Goal: Share content: Share content

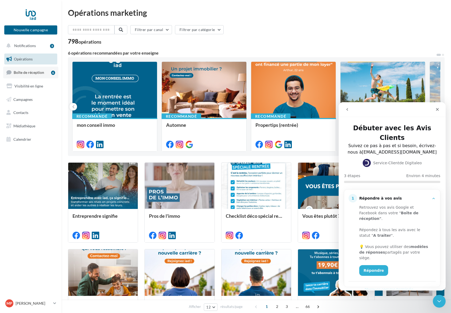
click at [27, 73] on span "Boîte de réception" at bounding box center [29, 72] width 30 height 5
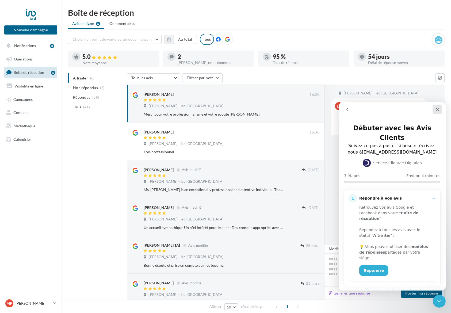
click at [436, 109] on icon "Fermer" at bounding box center [437, 109] width 3 height 3
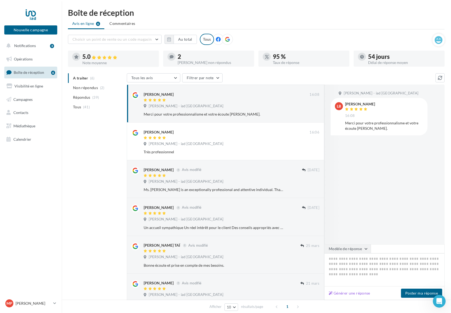
click at [368, 249] on button "Modèle de réponse" at bounding box center [347, 248] width 47 height 9
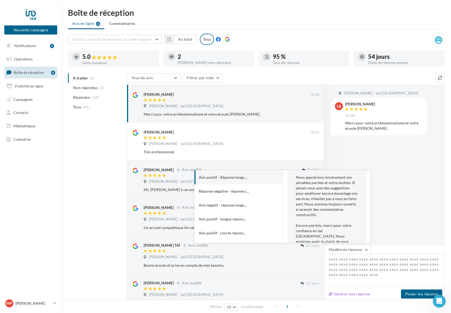
scroll to position [1, 0]
click at [388, 225] on div "Marie-Paule NICOLLE - iad France LB Lyna Boutouili 16:08 Merci pour votre profe…" at bounding box center [384, 164] width 120 height 160
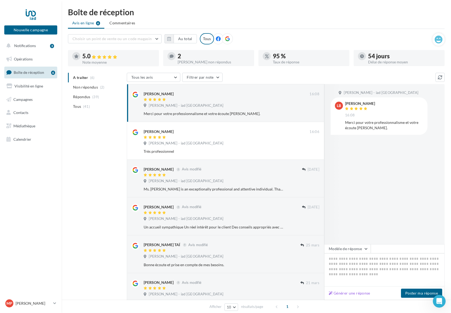
scroll to position [1, 0]
click at [185, 61] on div "Avis non répondus" at bounding box center [213, 62] width 72 height 4
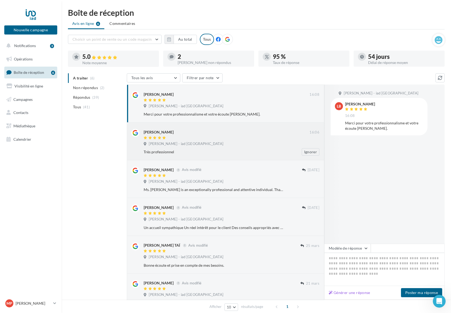
scroll to position [0, 0]
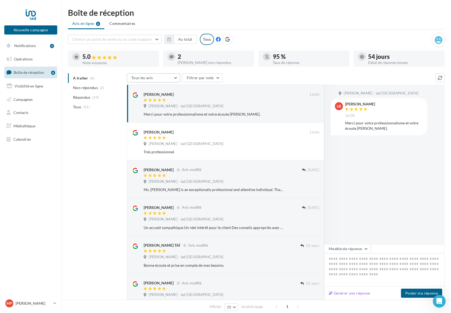
click at [176, 78] on button "Tous les avis" at bounding box center [153, 77] width 53 height 9
click at [175, 78] on button "Tous les avis" at bounding box center [153, 77] width 53 height 9
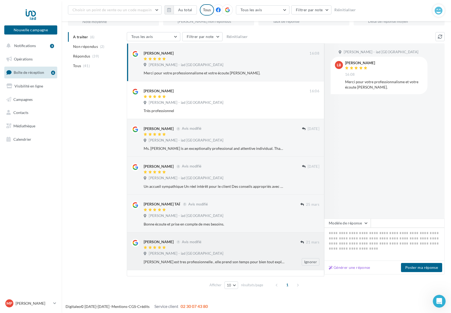
scroll to position [45, 0]
click at [296, 284] on div "1" at bounding box center [287, 285] width 30 height 9
click at [277, 284] on div "1" at bounding box center [287, 285] width 30 height 9
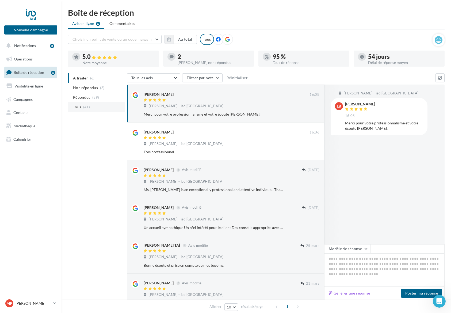
scroll to position [0, 0]
click at [81, 87] on span "Non répondus" at bounding box center [85, 87] width 25 height 5
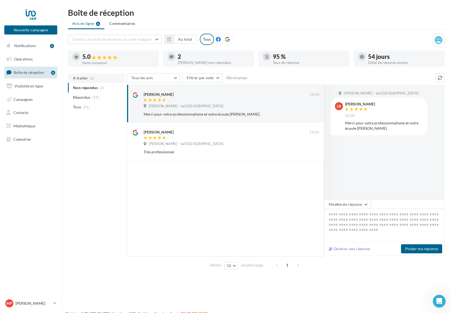
click at [79, 78] on span "A traiter" at bounding box center [80, 77] width 15 height 5
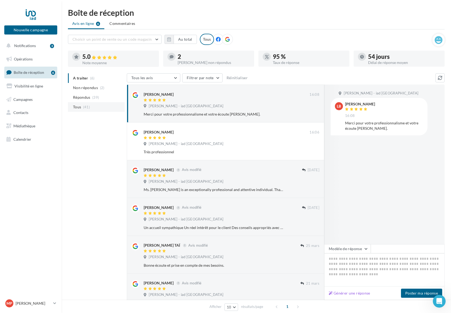
click at [80, 106] on span "Tous" at bounding box center [77, 106] width 8 height 5
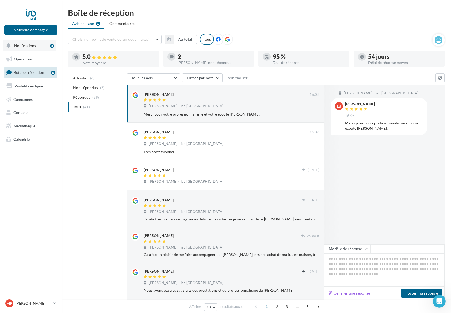
click at [25, 46] on span "Notifications" at bounding box center [25, 45] width 22 height 5
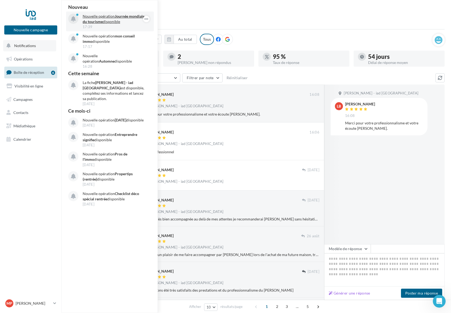
click at [100, 20] on strong "Journée mondiale du tourisme" at bounding box center [114, 19] width 62 height 10
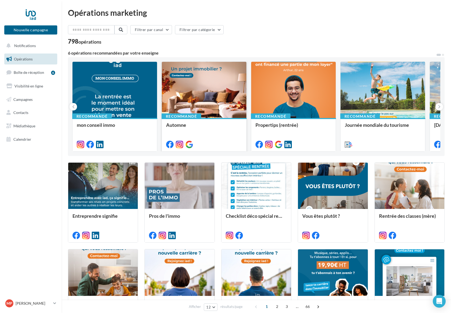
click at [176, 92] on div at bounding box center [204, 90] width 84 height 57
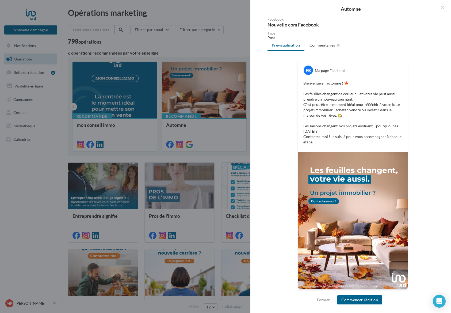
scroll to position [52, 0]
click at [349, 299] on button "Commencer l'édition" at bounding box center [359, 299] width 45 height 9
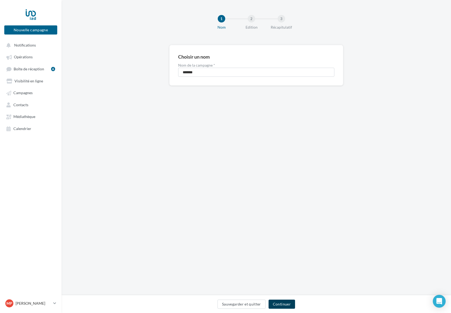
click at [280, 304] on button "Continuer" at bounding box center [281, 303] width 26 height 9
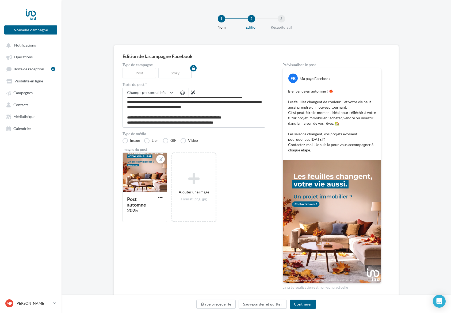
scroll to position [20, 0]
drag, startPoint x: 153, startPoint y: 122, endPoint x: 178, endPoint y: 125, distance: 25.6
click at [153, 122] on textarea "**********" at bounding box center [193, 112] width 143 height 31
drag, startPoint x: 152, startPoint y: 123, endPoint x: 168, endPoint y: 125, distance: 15.9
click at [153, 123] on textarea "**********" at bounding box center [193, 112] width 143 height 31
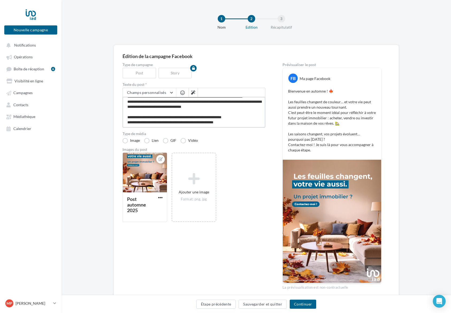
type textarea "**********"
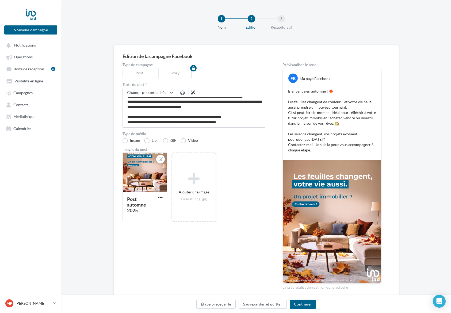
type textarea "**********"
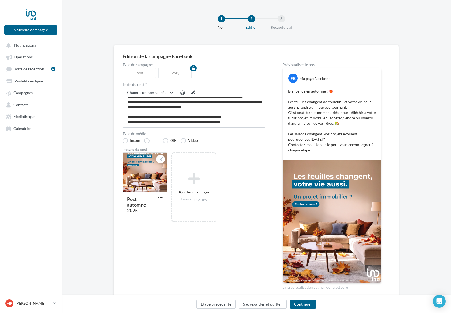
type textarea "**********"
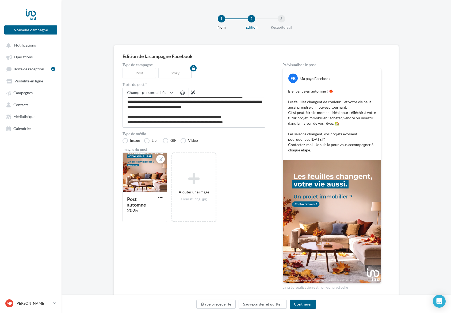
type textarea "**********"
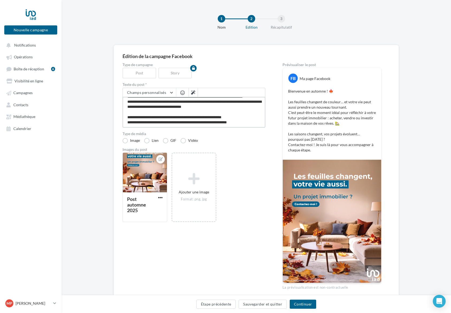
type textarea "**********"
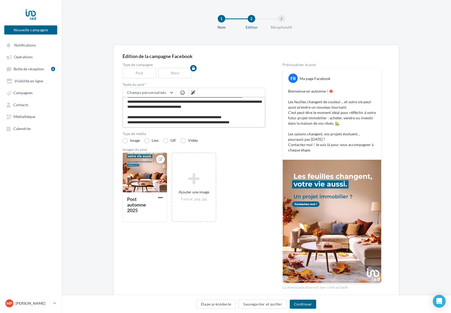
type textarea "**********"
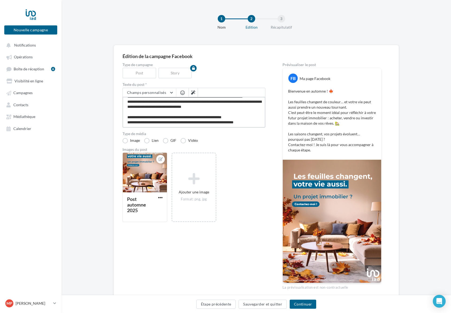
type textarea "**********"
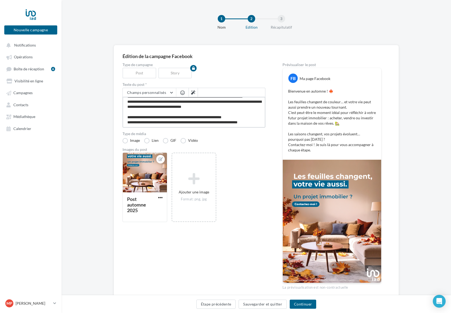
scroll to position [24, 0]
type textarea "**********"
click at [304, 303] on button "Continuer" at bounding box center [302, 303] width 26 height 9
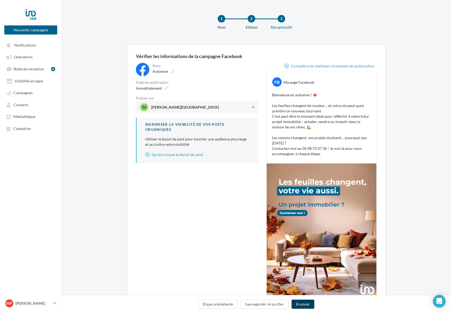
click at [304, 303] on button "Envoyer" at bounding box center [302, 303] width 23 height 9
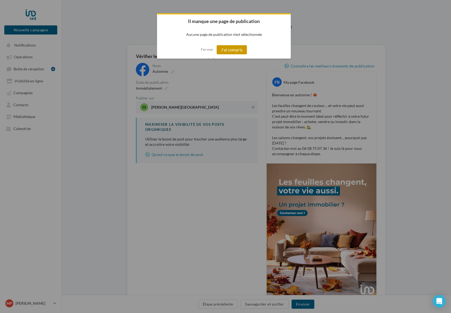
click at [230, 48] on button "J'ai compris" at bounding box center [231, 49] width 30 height 9
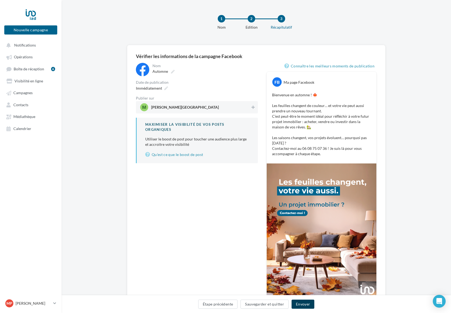
click at [304, 305] on button "Envoyer" at bounding box center [302, 303] width 23 height 9
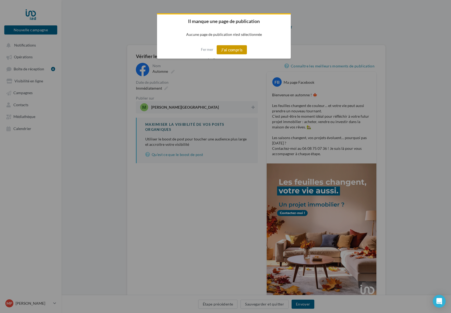
click at [227, 50] on button "J'ai compris" at bounding box center [231, 49] width 30 height 9
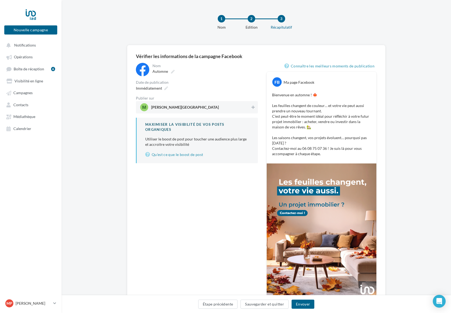
click at [220, 106] on span "Marie-Paule Nicolle Iad France" at bounding box center [195, 107] width 110 height 8
click at [166, 106] on span "Marie-Paule Nicolle Iad France" at bounding box center [185, 108] width 68 height 6
click at [146, 106] on div at bounding box center [144, 107] width 8 height 8
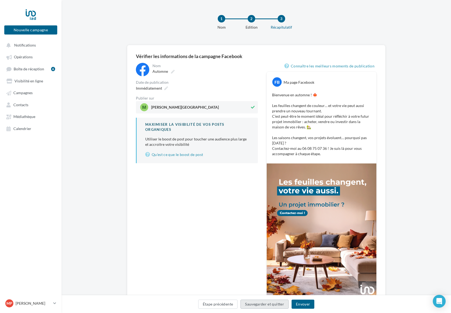
click at [255, 304] on button "Sauvegarder et quitter" at bounding box center [264, 303] width 48 height 9
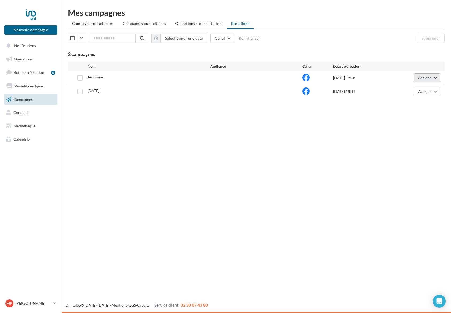
click at [433, 77] on button "Actions" at bounding box center [426, 77] width 27 height 9
click at [28, 73] on span "Boîte de réception" at bounding box center [29, 72] width 30 height 5
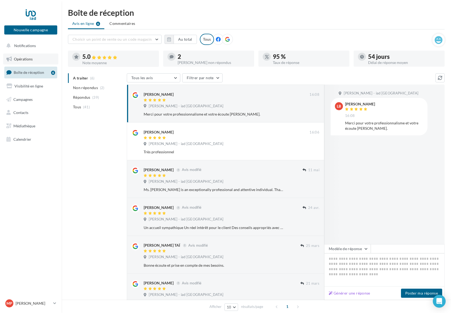
click at [25, 57] on span "Opérations" at bounding box center [23, 59] width 19 height 5
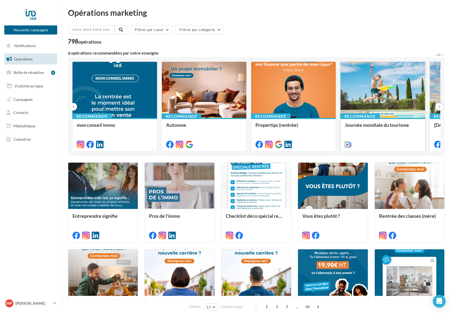
click at [366, 104] on div at bounding box center [382, 90] width 84 height 57
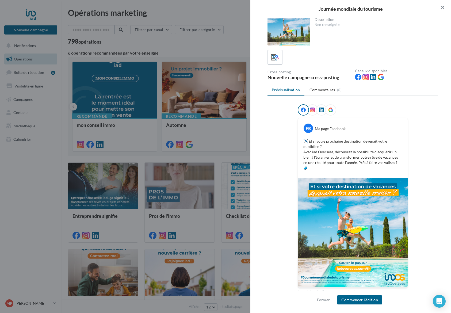
click at [441, 7] on button "button" at bounding box center [439, 8] width 21 height 16
